Goal: Information Seeking & Learning: Understand process/instructions

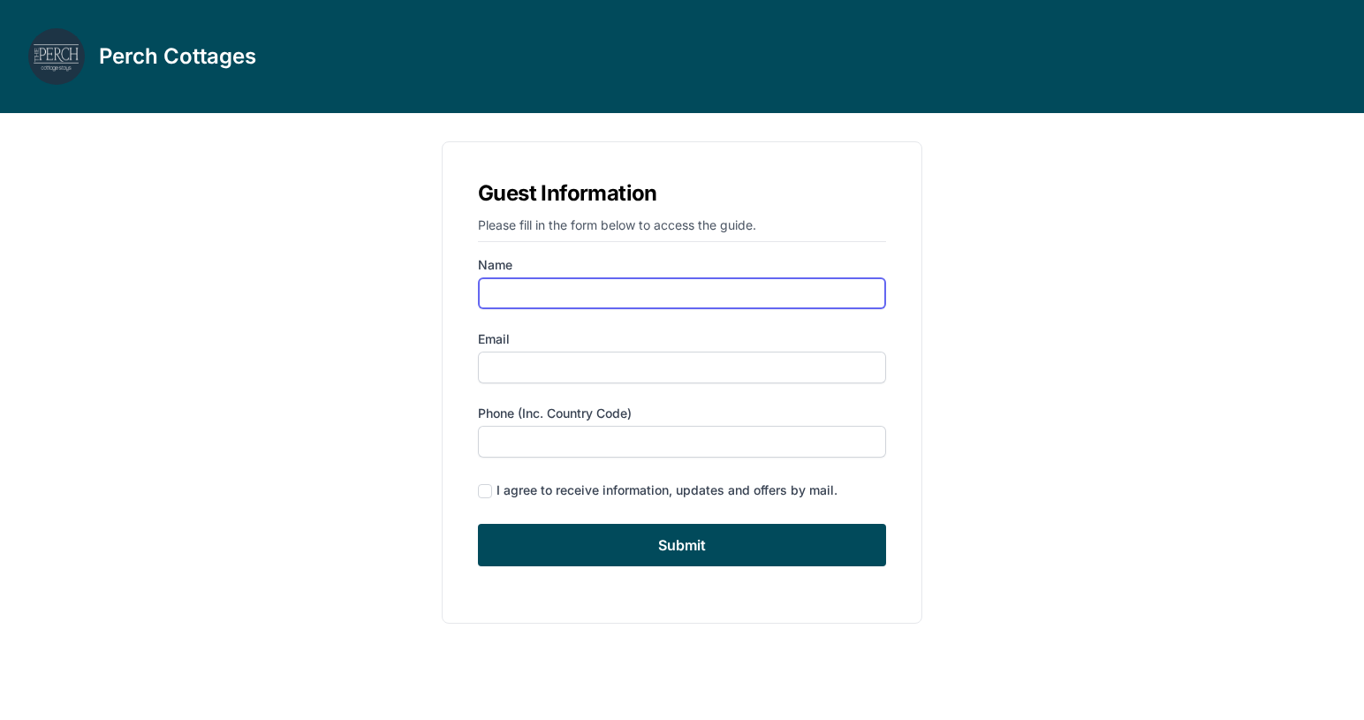
click at [570, 299] on input "Name" at bounding box center [682, 293] width 408 height 32
type input "[PERSON_NAME]"
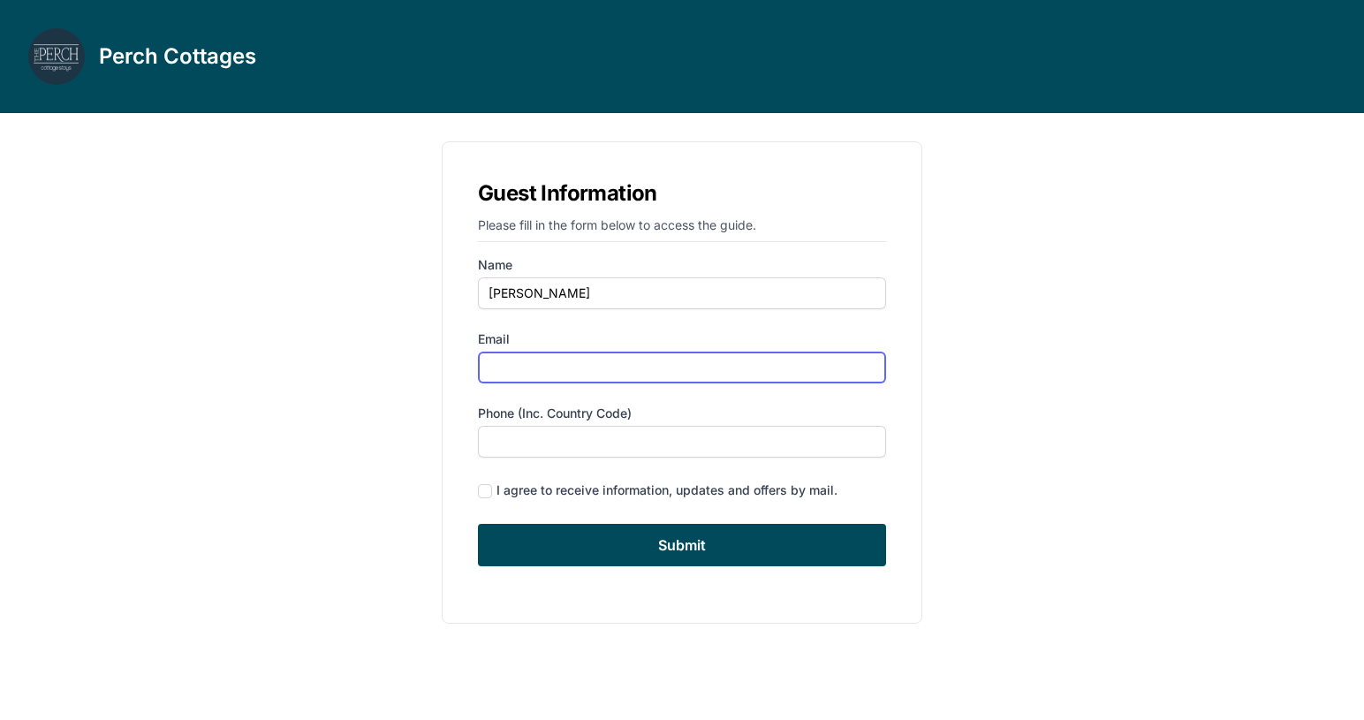
type input "[EMAIL_ADDRESS][DOMAIN_NAME]"
type input "3472242407"
click at [602, 495] on div "I agree to receive information, updates and offers by mail." at bounding box center [666, 490] width 341 height 18
click at [602, 488] on div "I agree to receive information, updates and offers by mail." at bounding box center [666, 490] width 341 height 18
click at [491, 493] on input "checkbox" at bounding box center [485, 491] width 14 height 14
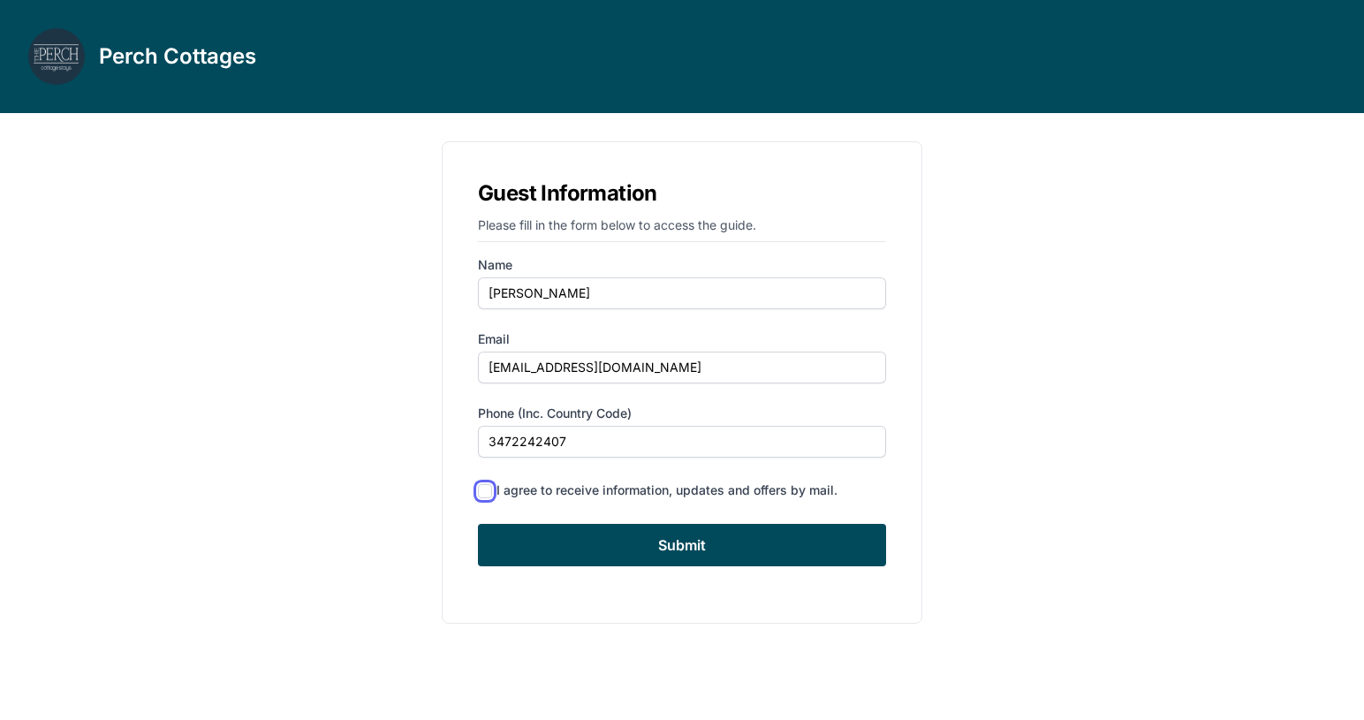
checkbox input "true"
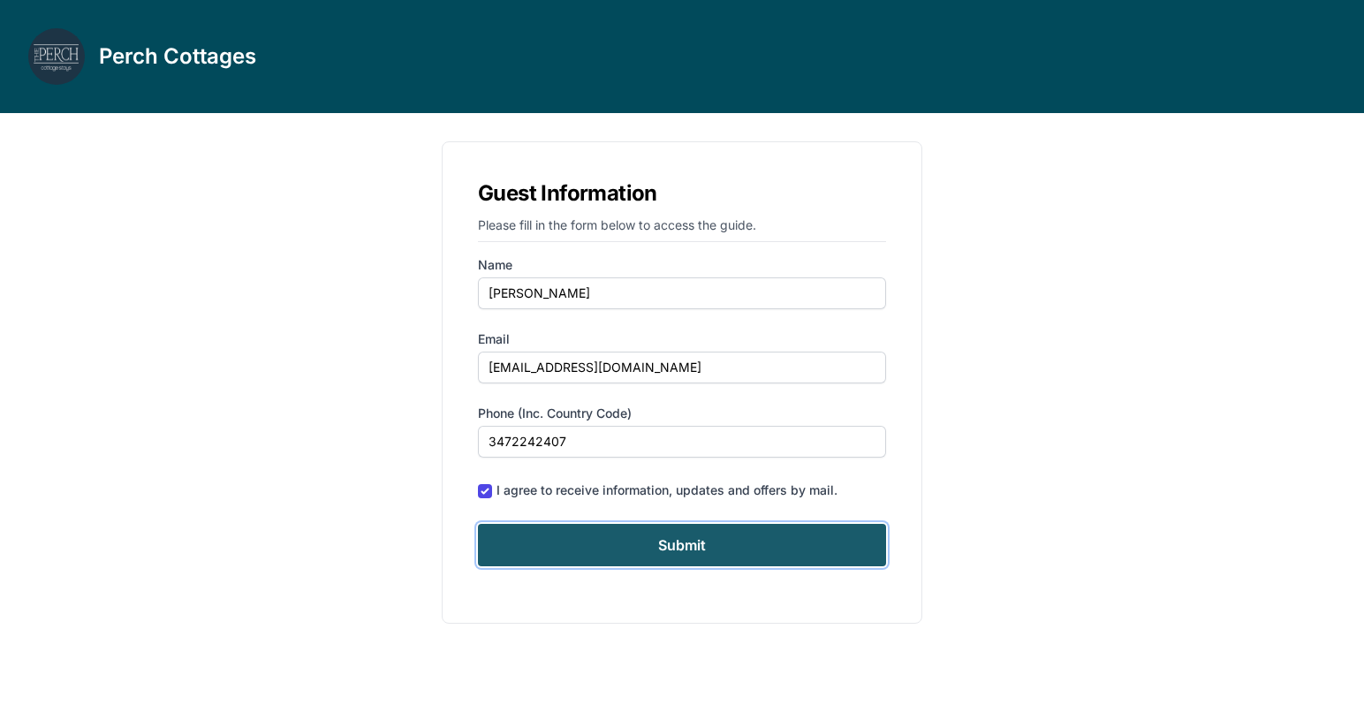
click at [517, 542] on input "Submit" at bounding box center [682, 545] width 408 height 42
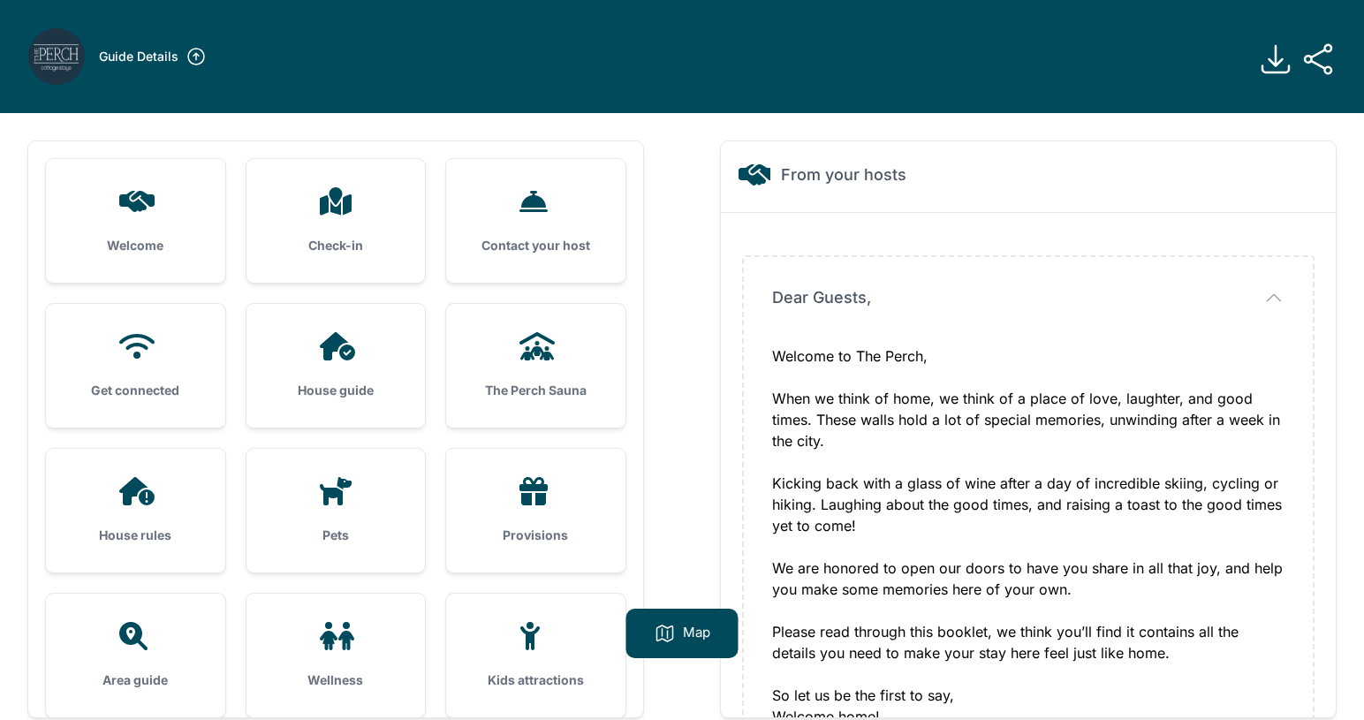
click at [363, 374] on div "House guide" at bounding box center [335, 366] width 179 height 124
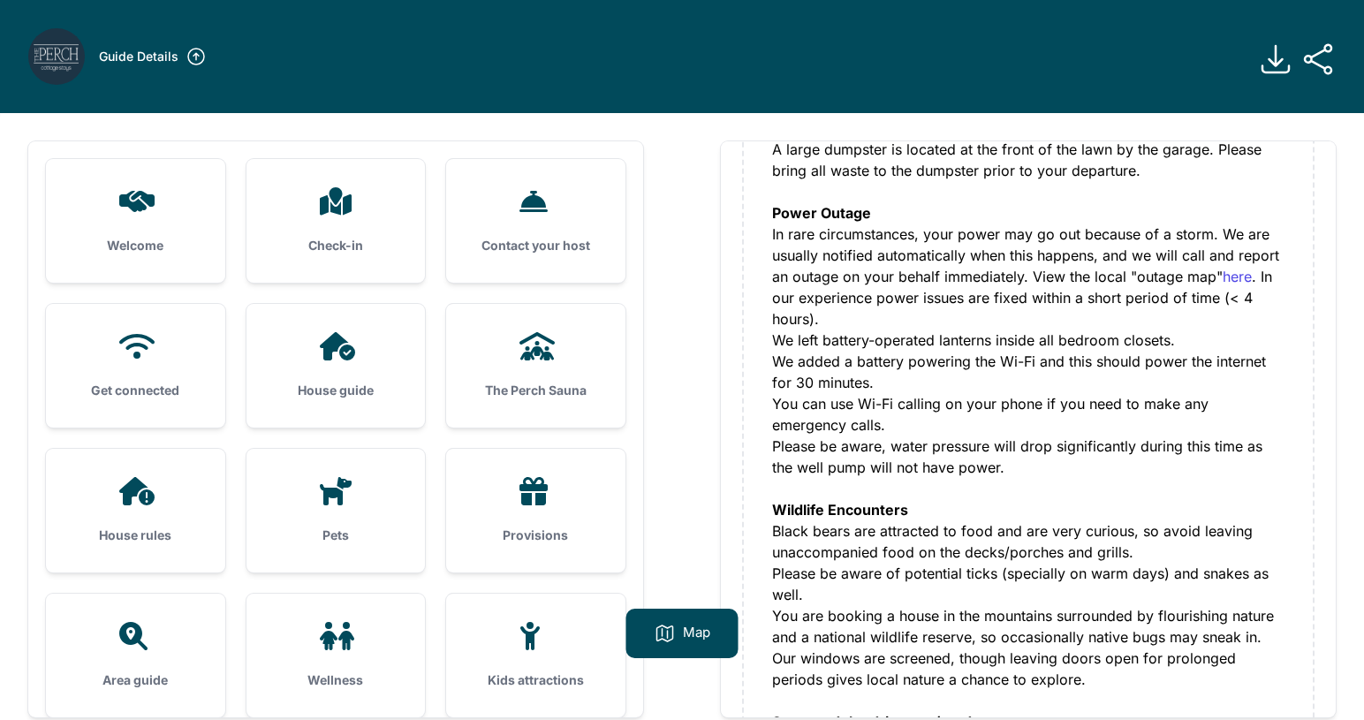
scroll to position [570, 0]
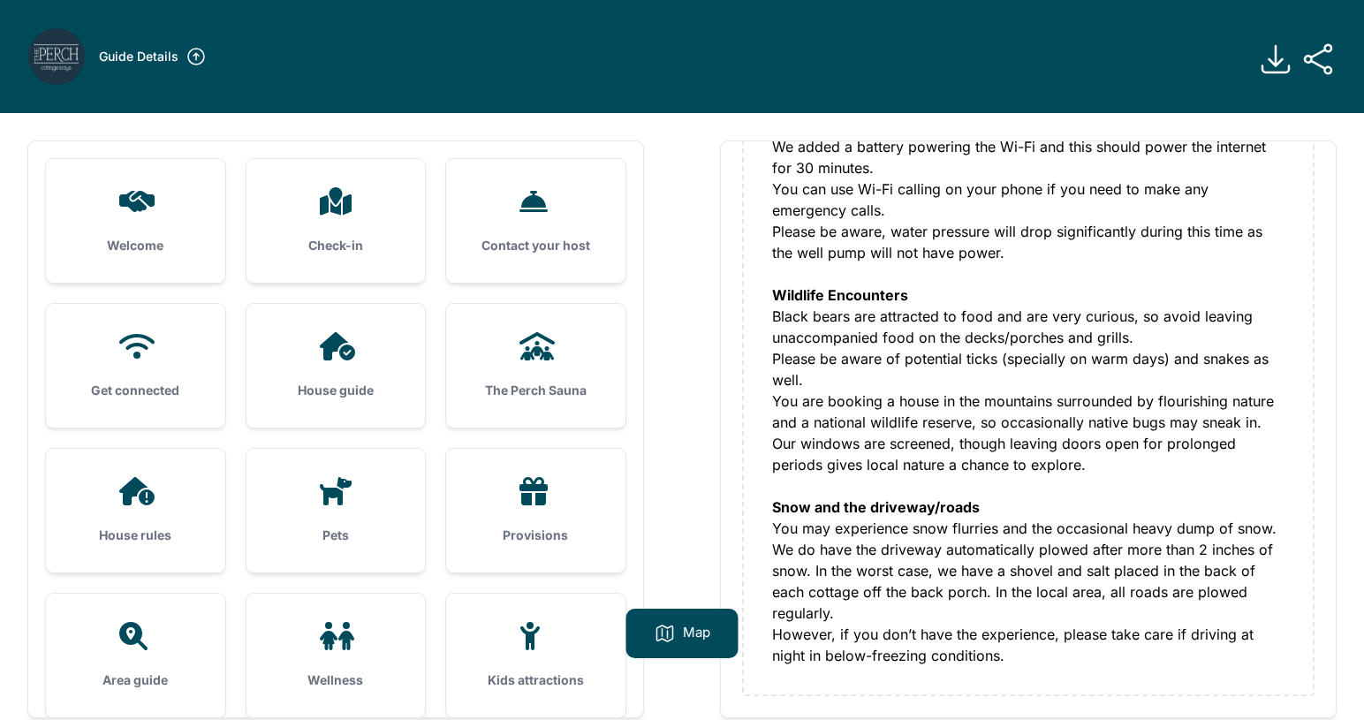
click at [594, 391] on h3 "The Perch Sauna" at bounding box center [535, 391] width 123 height 18
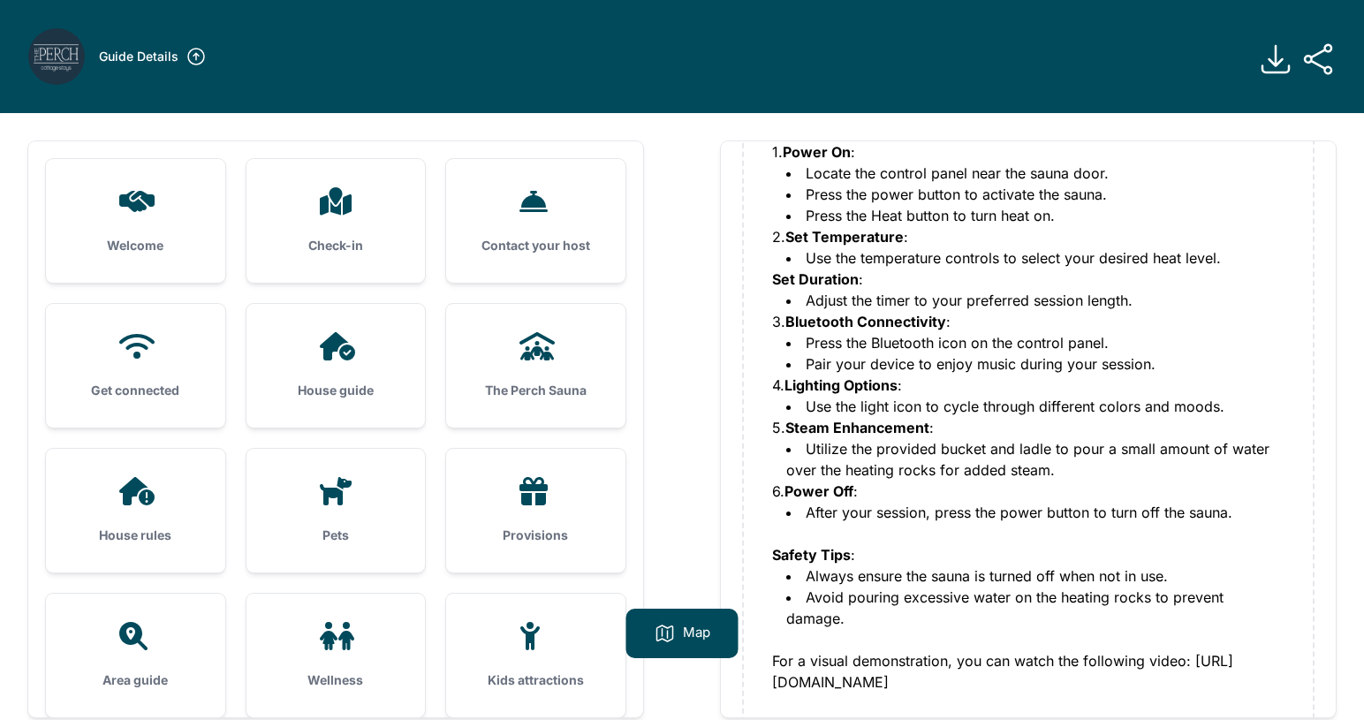
scroll to position [563, 0]
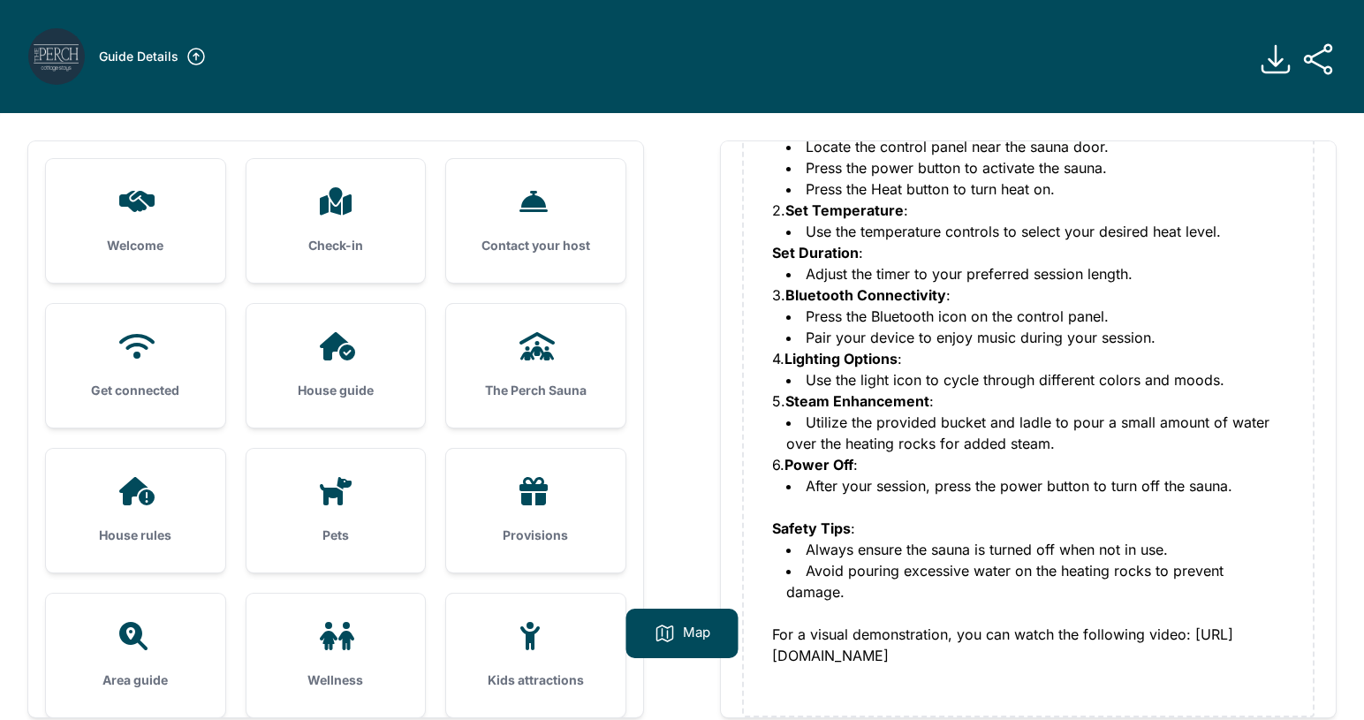
click at [150, 529] on h3 "House rules" at bounding box center [135, 535] width 123 height 18
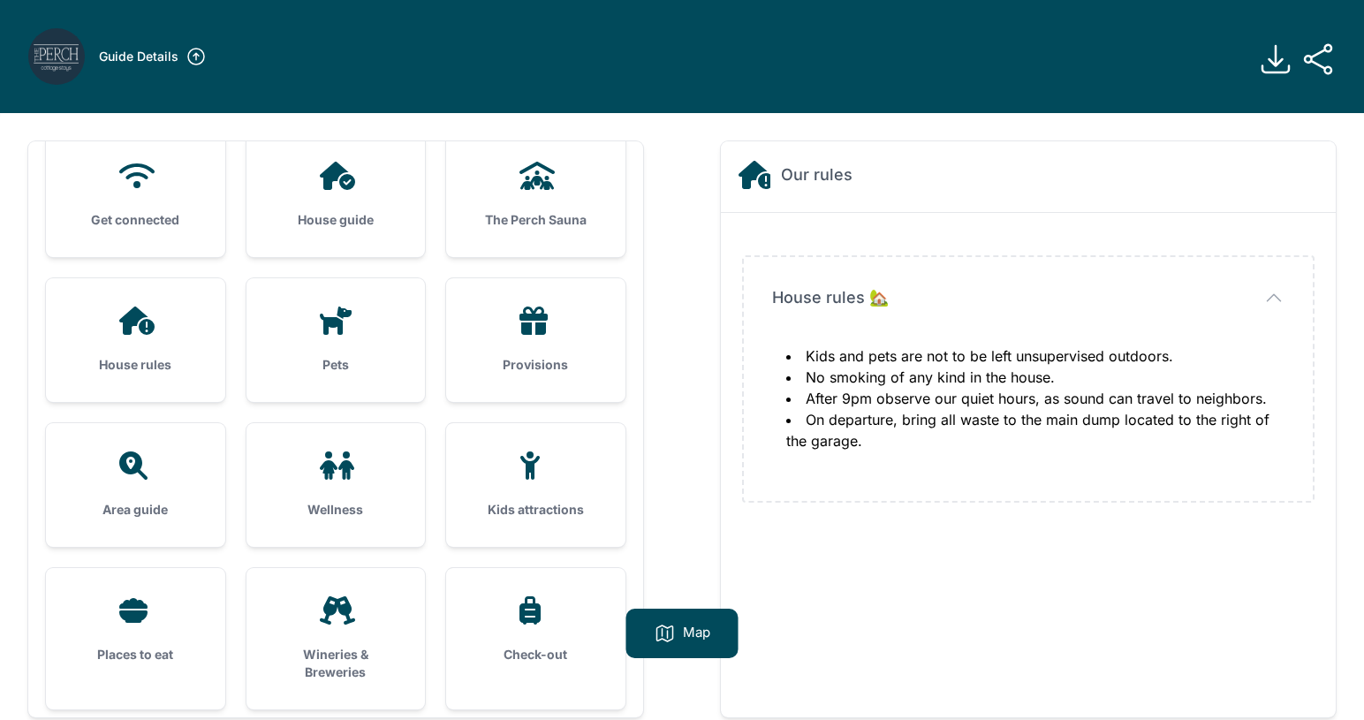
scroll to position [171, 0]
click at [360, 506] on h3 "Wellness" at bounding box center [336, 509] width 123 height 18
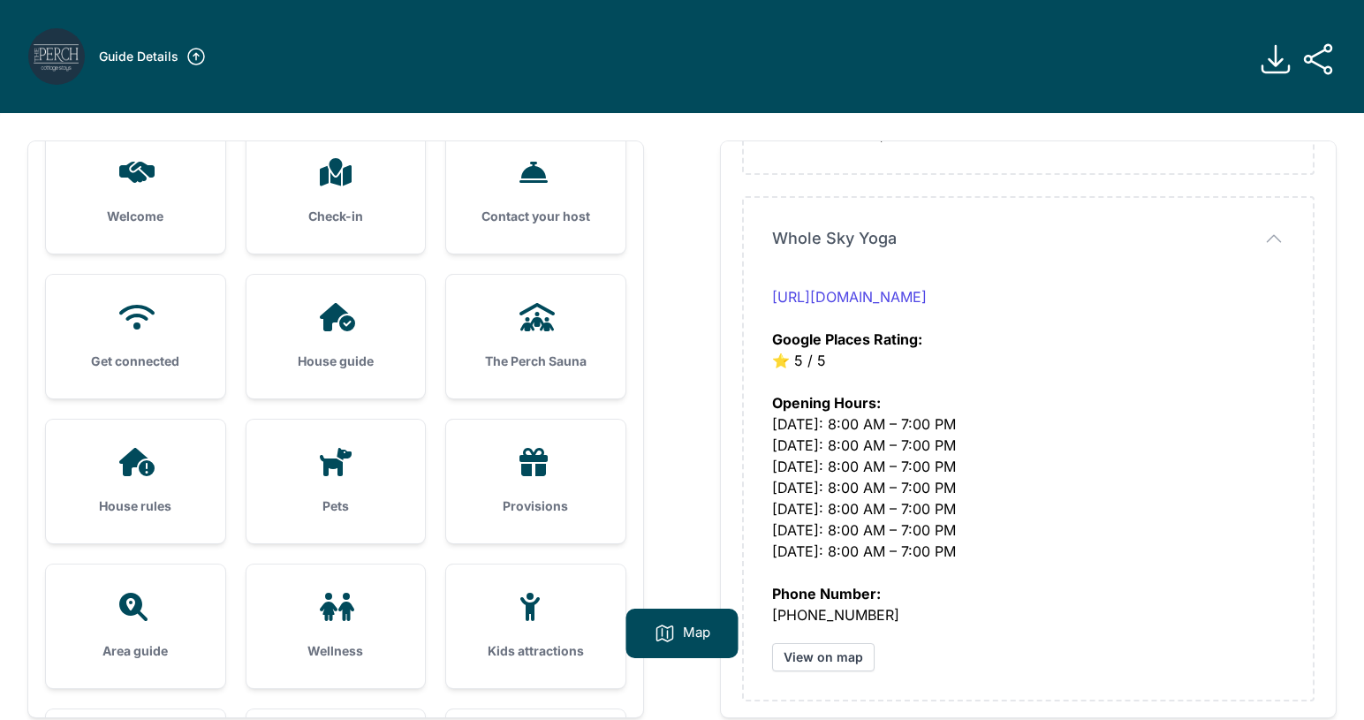
scroll to position [0, 0]
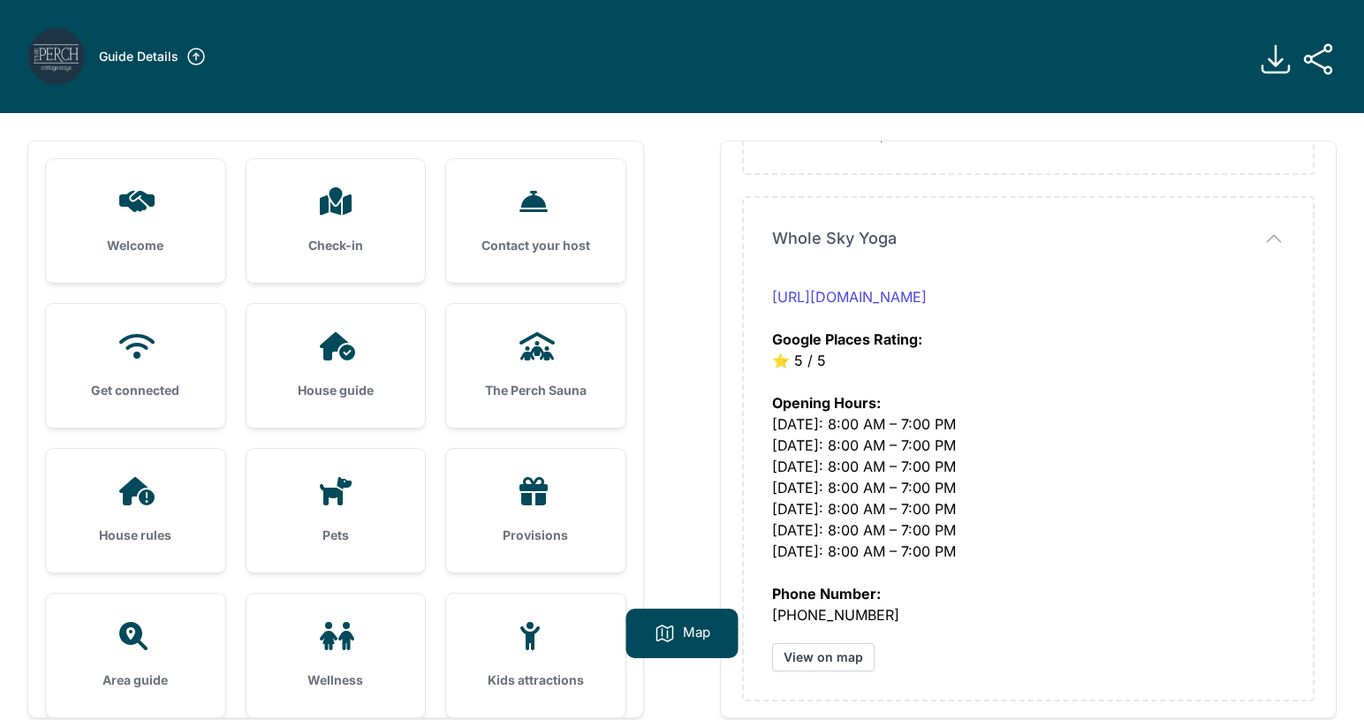
click at [175, 238] on h3 "Welcome" at bounding box center [135, 246] width 123 height 18
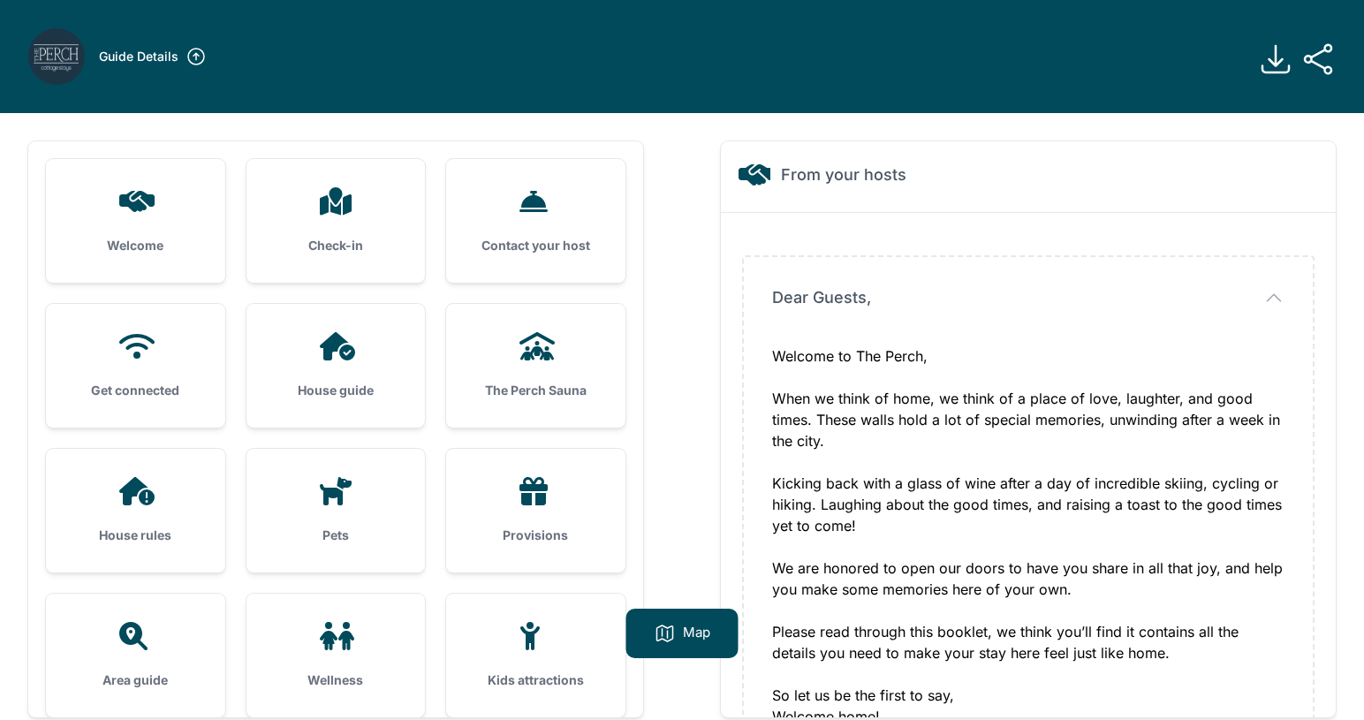
click at [594, 499] on div at bounding box center [535, 491] width 123 height 28
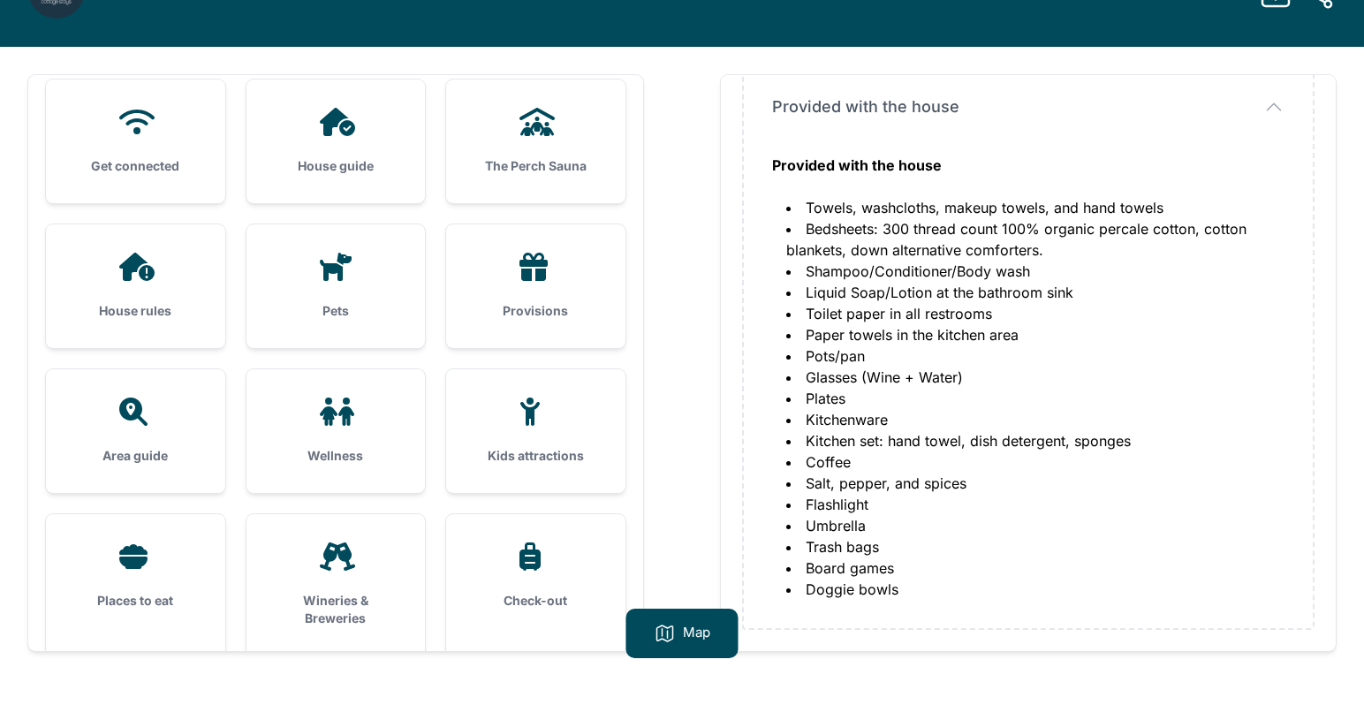
scroll to position [178, 0]
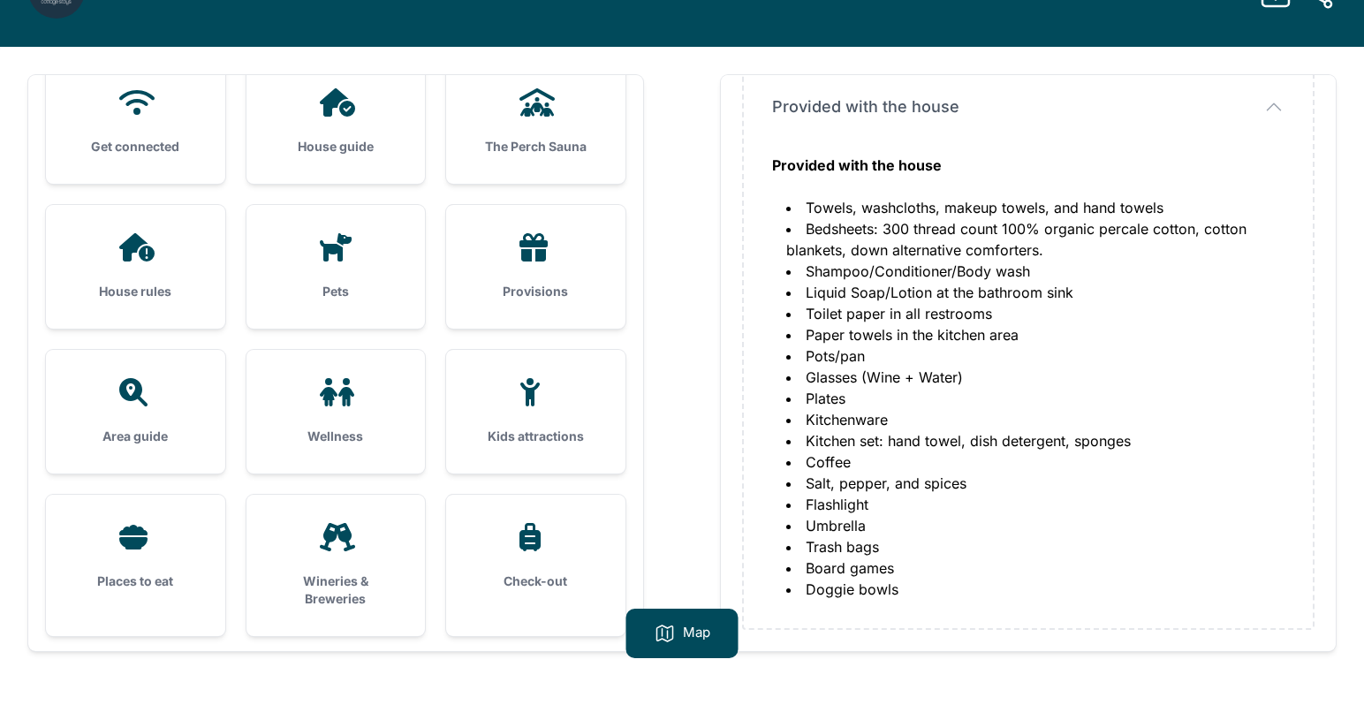
click at [537, 428] on h3 "Kids attractions" at bounding box center [535, 437] width 123 height 18
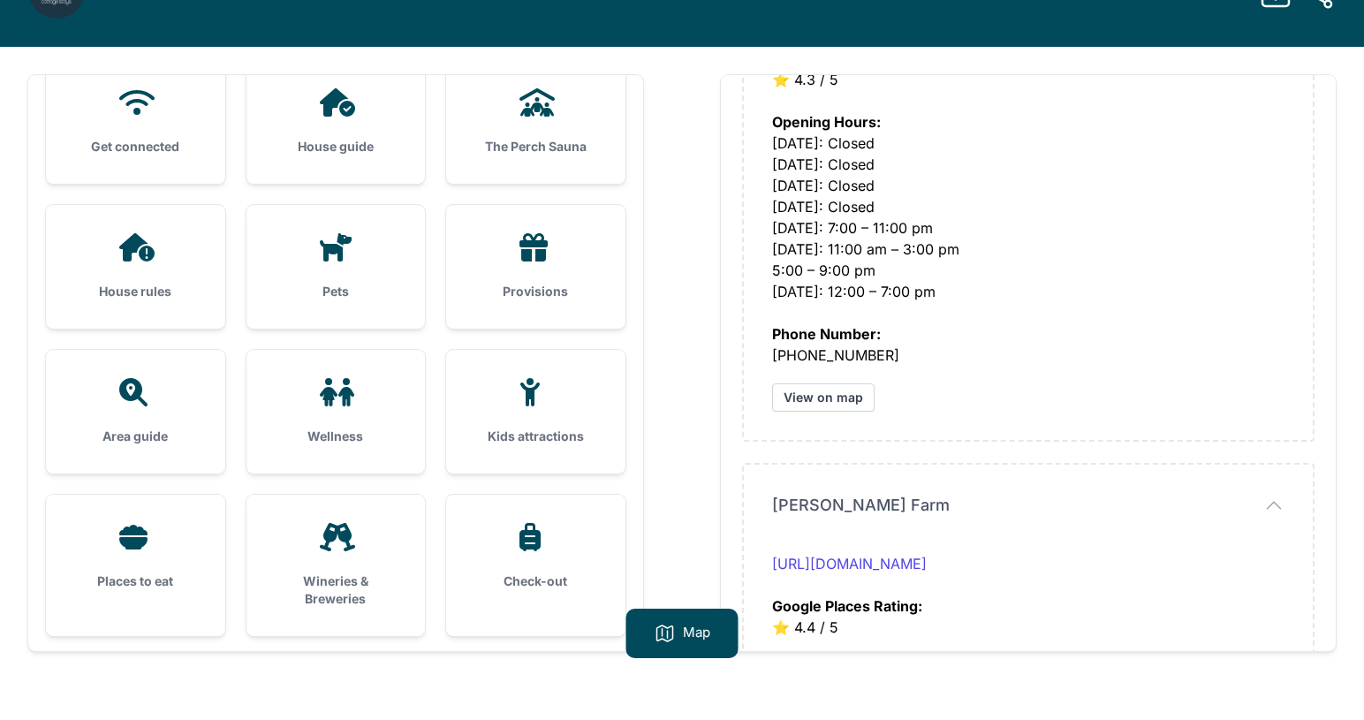
scroll to position [278, 0]
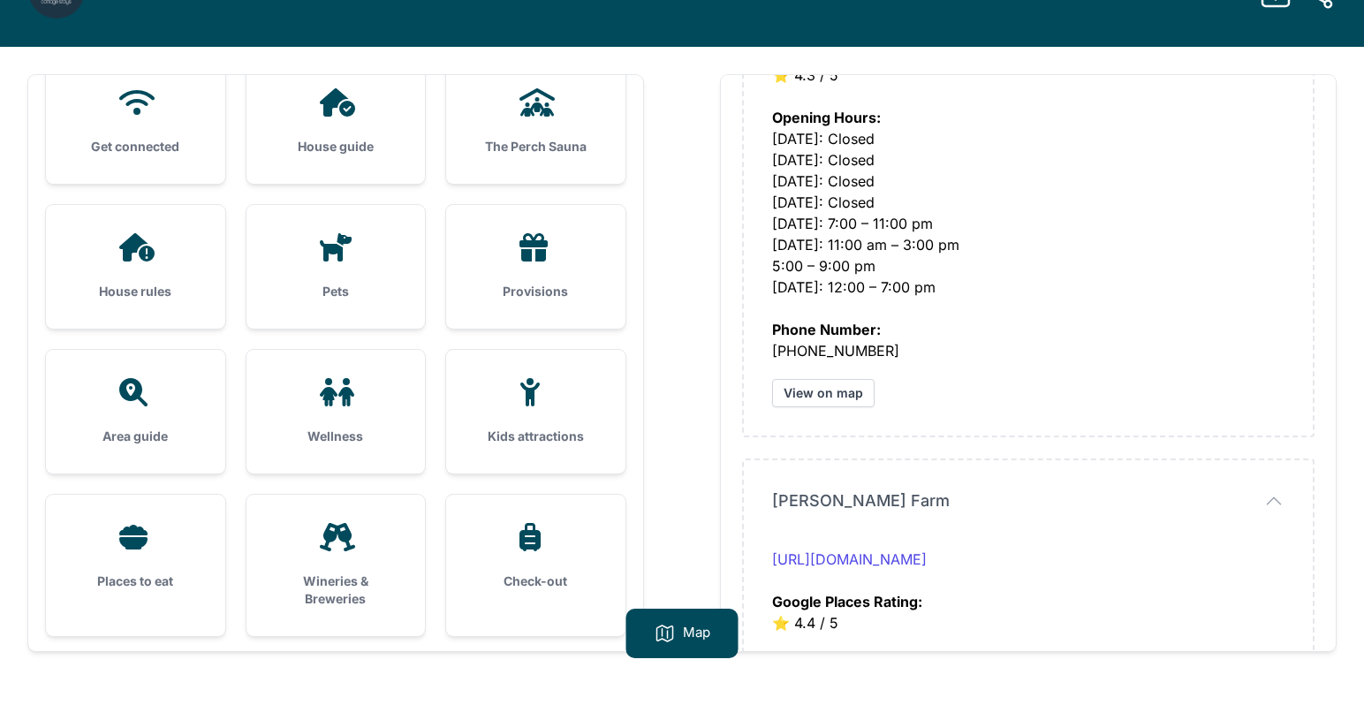
click at [103, 562] on div "Places to eat" at bounding box center [135, 557] width 179 height 124
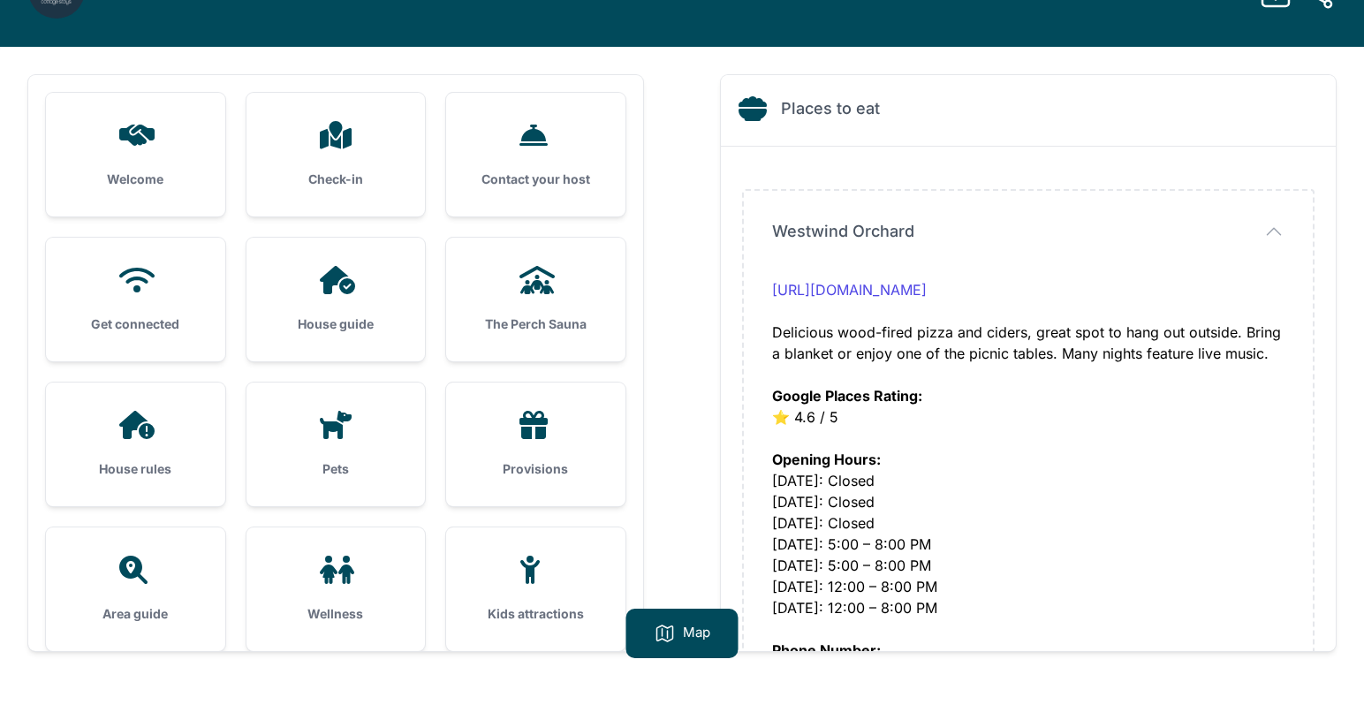
scroll to position [0, 0]
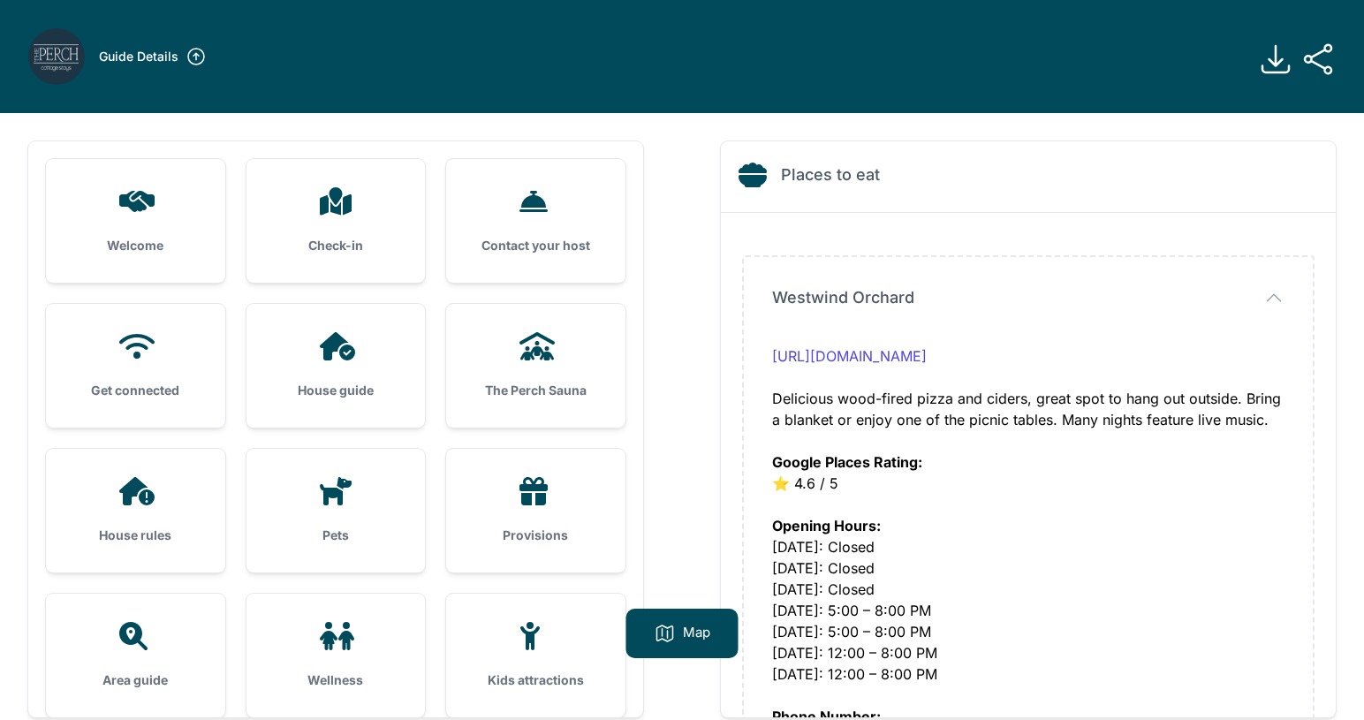
click at [63, 66] on img at bounding box center [56, 56] width 57 height 57
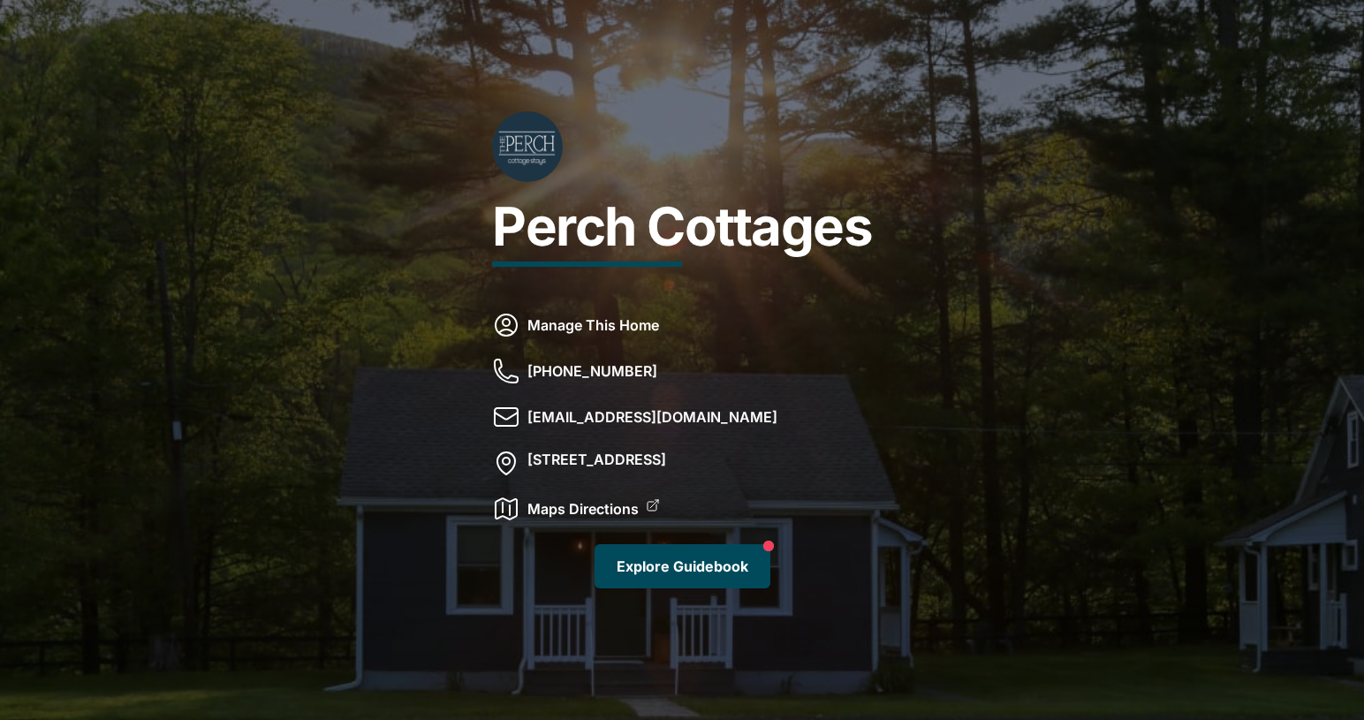
click at [663, 579] on link "Explore Guidebook" at bounding box center [682, 566] width 176 height 44
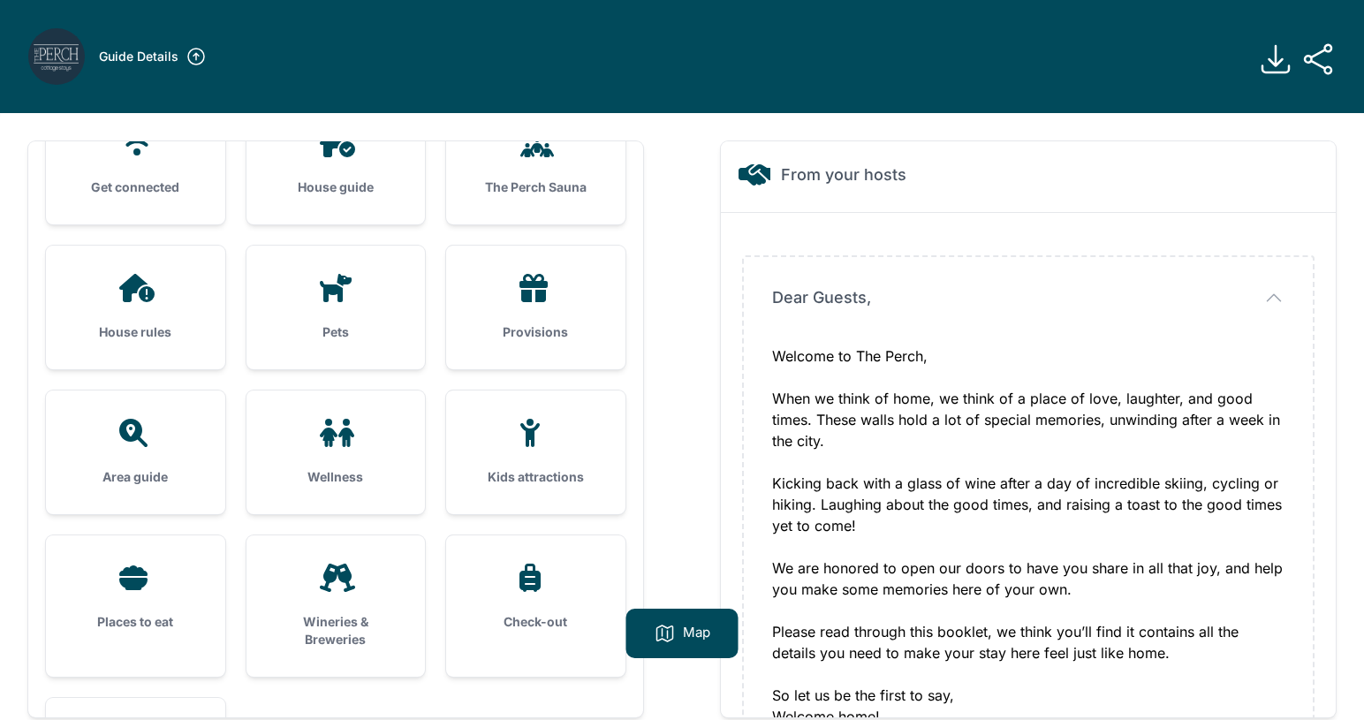
scroll to position [201, 0]
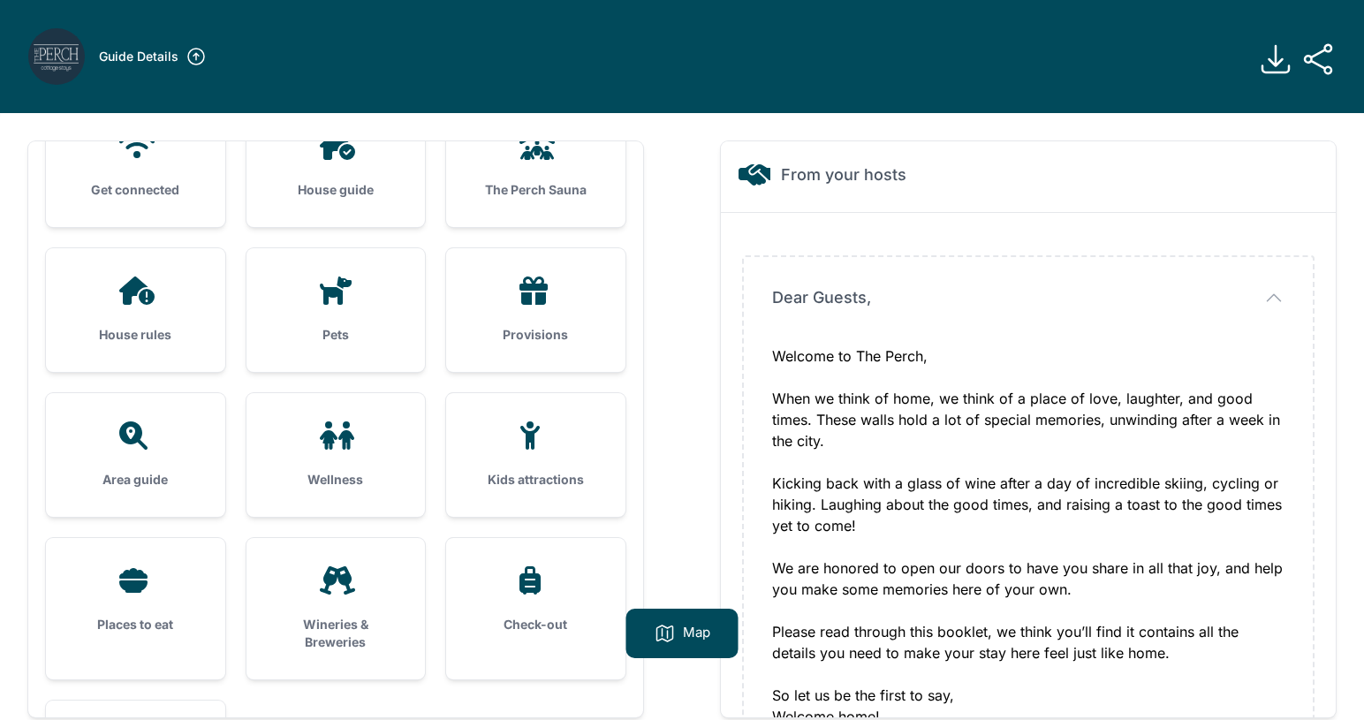
click at [329, 458] on div "Wellness" at bounding box center [335, 455] width 179 height 124
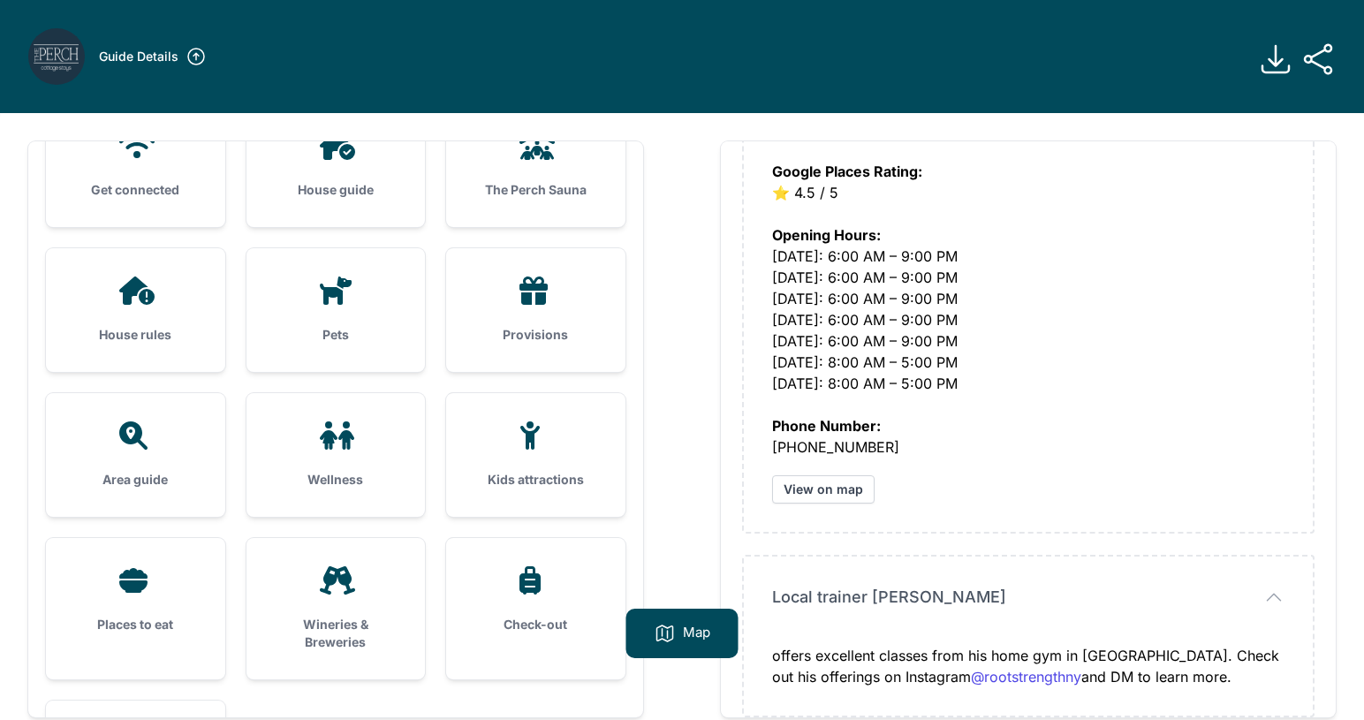
scroll to position [23, 0]
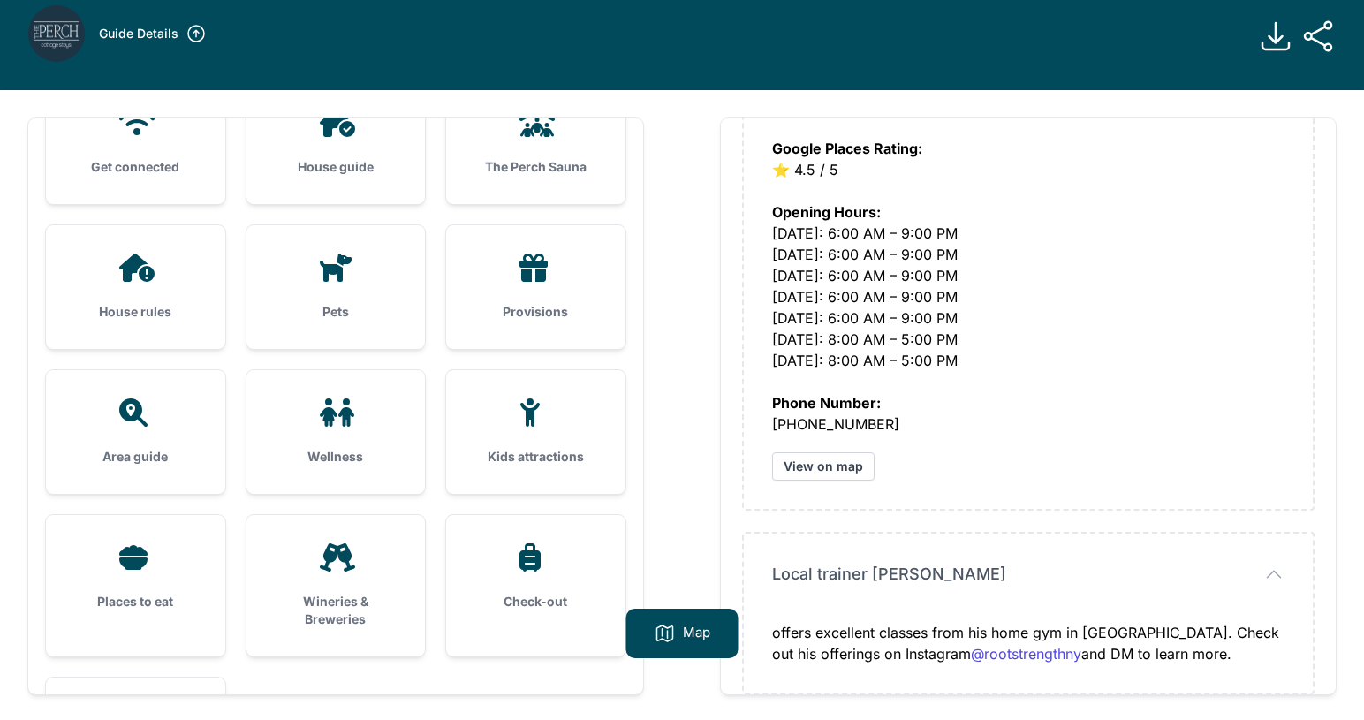
click at [355, 277] on icon at bounding box center [335, 268] width 42 height 28
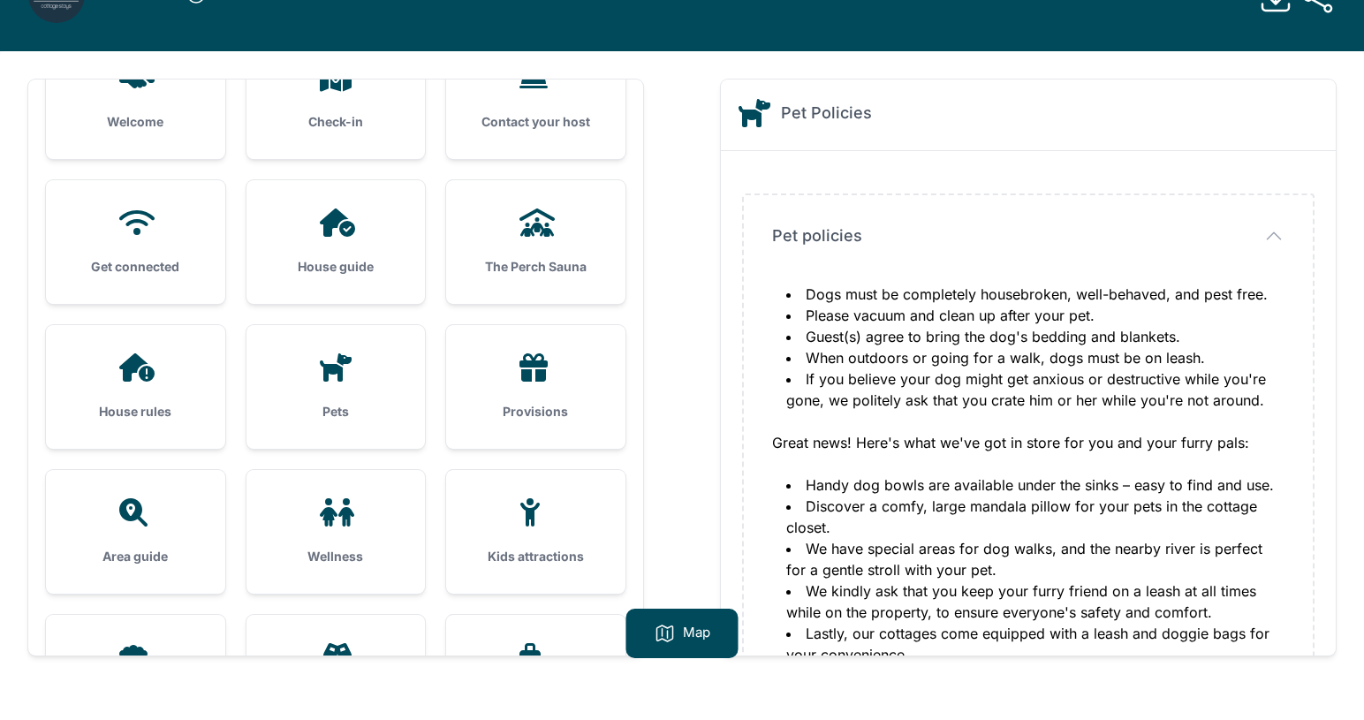
scroll to position [0, 0]
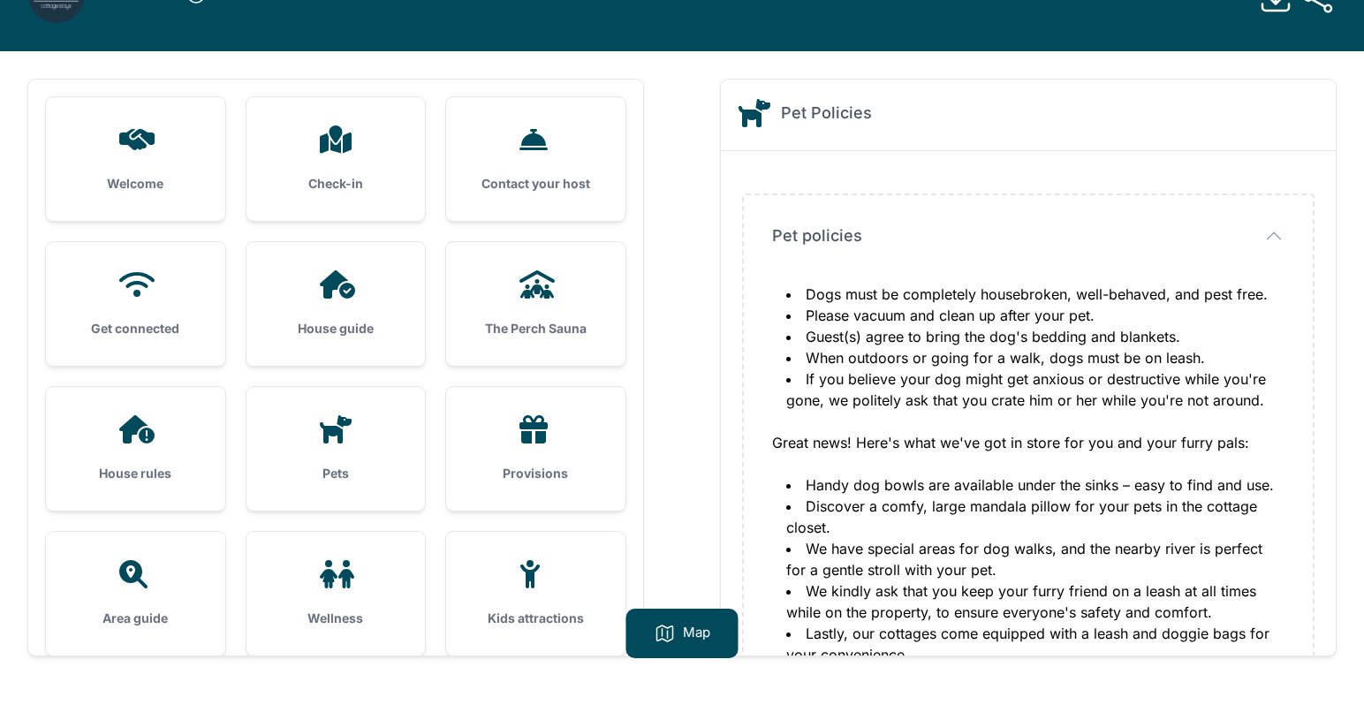
click at [383, 180] on h3 "Check-in" at bounding box center [336, 184] width 123 height 18
